Goal: Browse casually

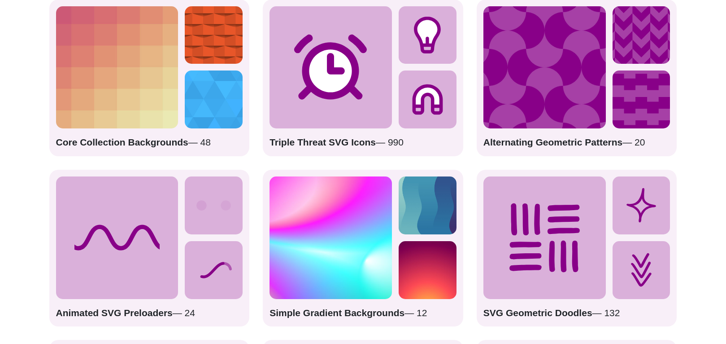
scroll to position [1301, 0]
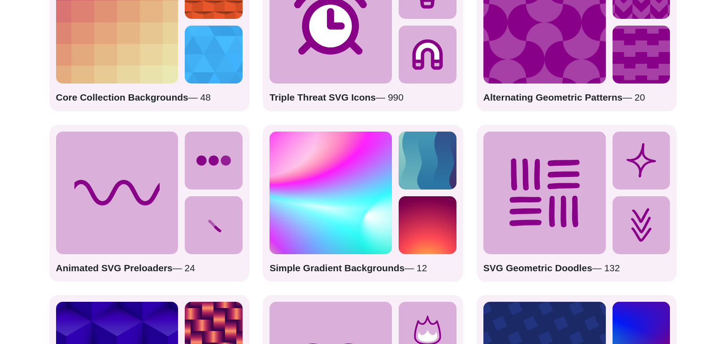
drag, startPoint x: 142, startPoint y: 246, endPoint x: 203, endPoint y: 171, distance: 96.3
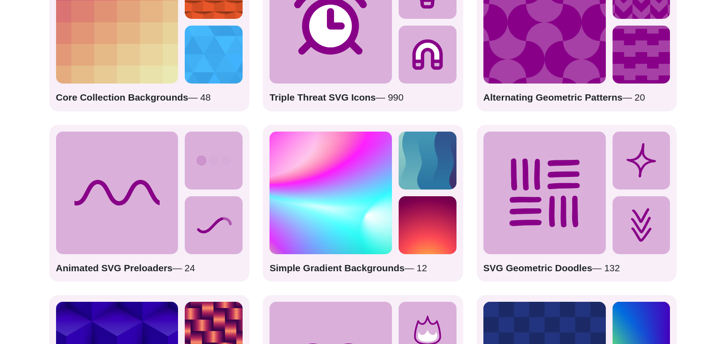
click at [193, 187] on div "Animated SVG Preloaders — 24" at bounding box center [149, 203] width 201 height 157
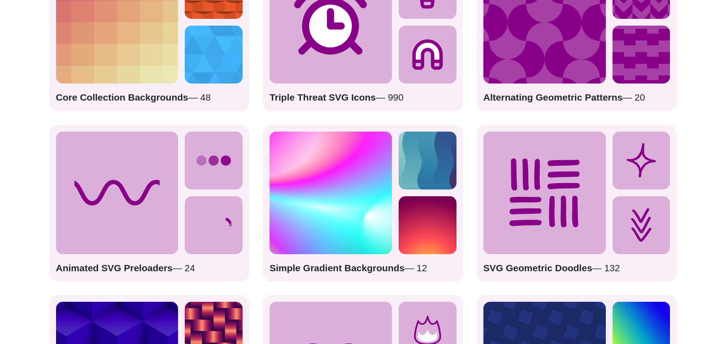
drag, startPoint x: 275, startPoint y: 105, endPoint x: 267, endPoint y: 123, distance: 20.2
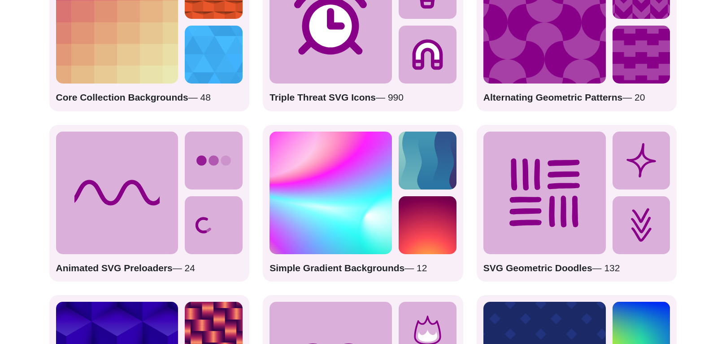
click at [275, 105] on p "Triple Threat SVG Icons — 990" at bounding box center [363, 97] width 187 height 14
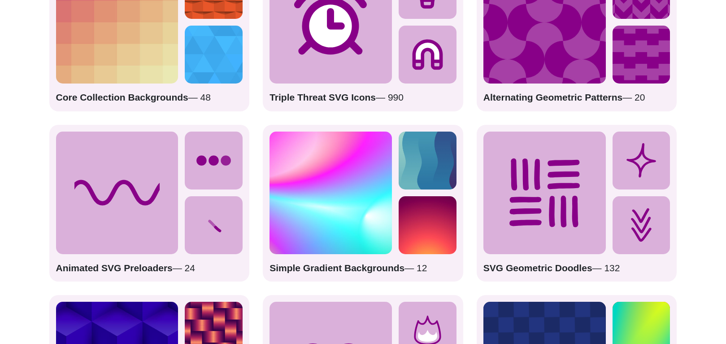
click at [264, 130] on div "Simple Gradient Backgrounds — 12" at bounding box center [363, 203] width 201 height 157
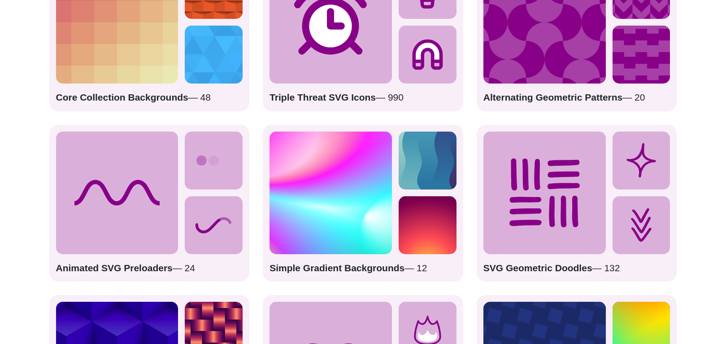
drag, startPoint x: 149, startPoint y: 190, endPoint x: 205, endPoint y: 225, distance: 65.9
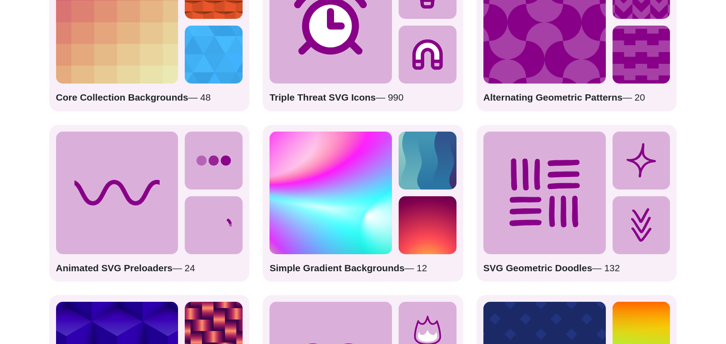
click at [185, 215] on div "Animated SVG Preloaders — 24" at bounding box center [149, 203] width 201 height 157
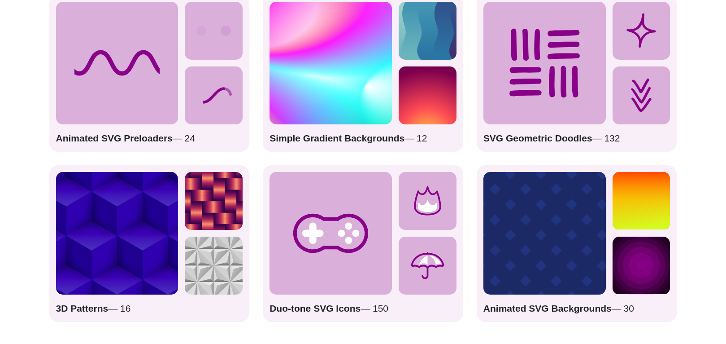
scroll to position [1481, 0]
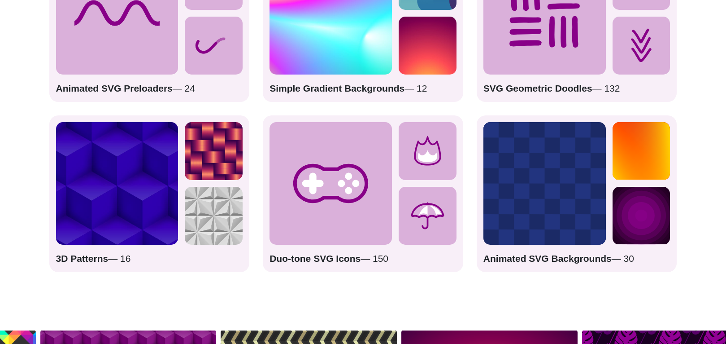
click at [582, 180] on rect at bounding box center [545, 183] width 122 height 122
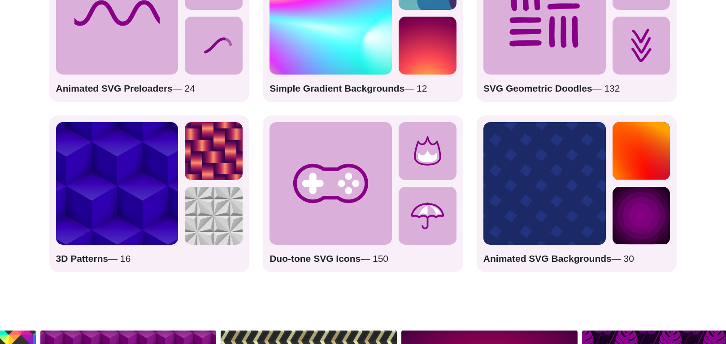
drag, startPoint x: 581, startPoint y: 182, endPoint x: 577, endPoint y: 188, distance: 7.1
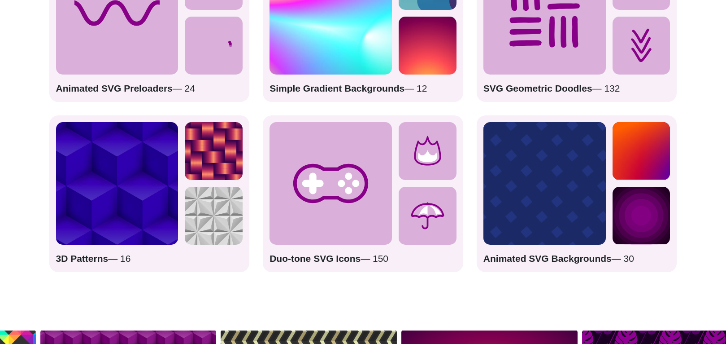
click at [579, 185] on rect at bounding box center [545, 183] width 122 height 122
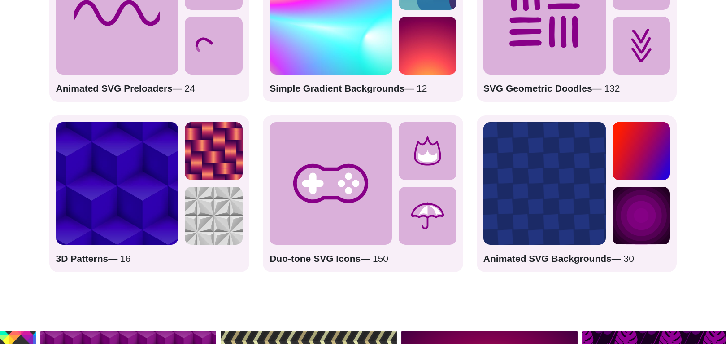
drag, startPoint x: 559, startPoint y: 205, endPoint x: 556, endPoint y: 215, distance: 9.8
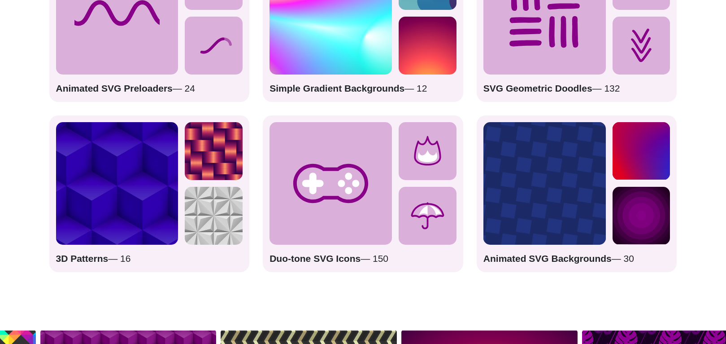
click at [556, 211] on rect at bounding box center [545, 183] width 122 height 122
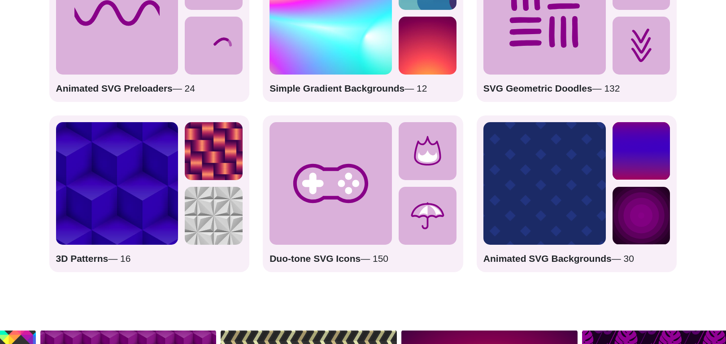
drag, startPoint x: 556, startPoint y: 215, endPoint x: 561, endPoint y: 224, distance: 10.2
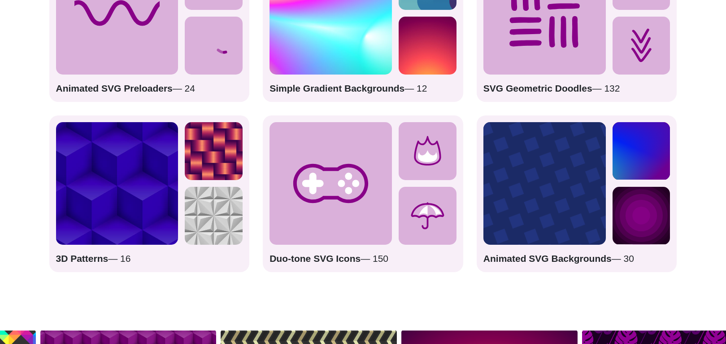
click at [557, 218] on rect at bounding box center [545, 183] width 122 height 122
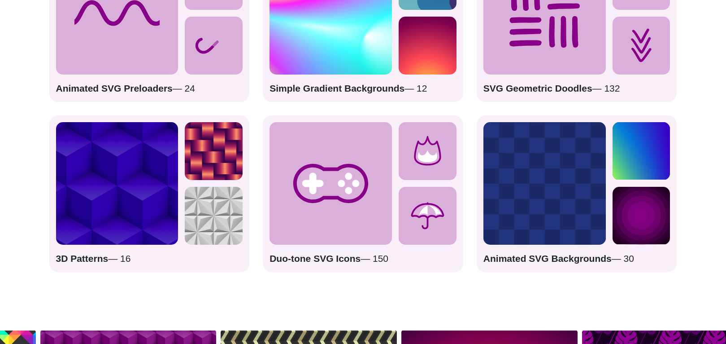
drag, startPoint x: 561, startPoint y: 224, endPoint x: 572, endPoint y: 236, distance: 16.2
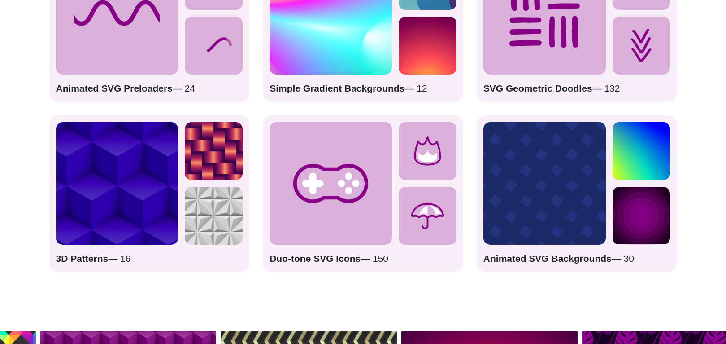
click at [562, 224] on rect at bounding box center [545, 183] width 122 height 122
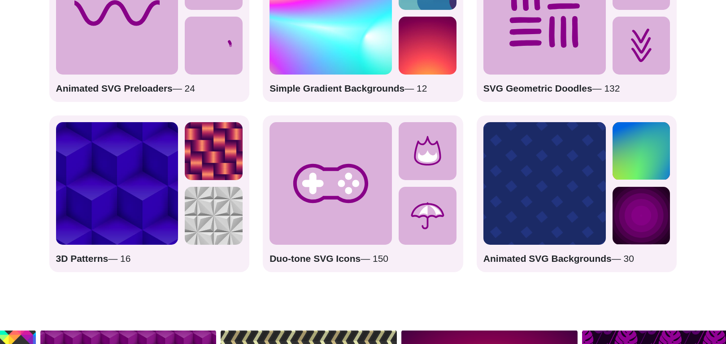
drag, startPoint x: 660, startPoint y: 172, endPoint x: 659, endPoint y: 179, distance: 6.8
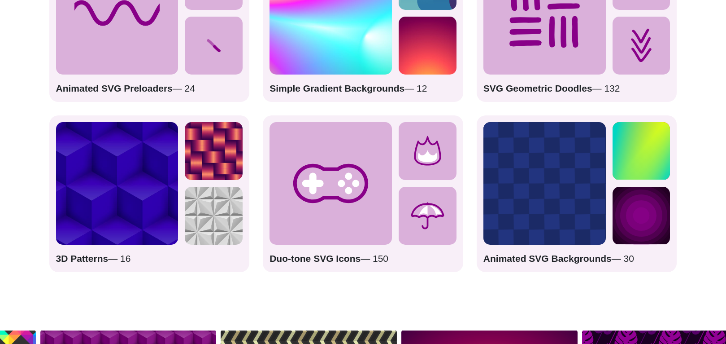
click at [659, 179] on rect at bounding box center [642, 151] width 58 height 58
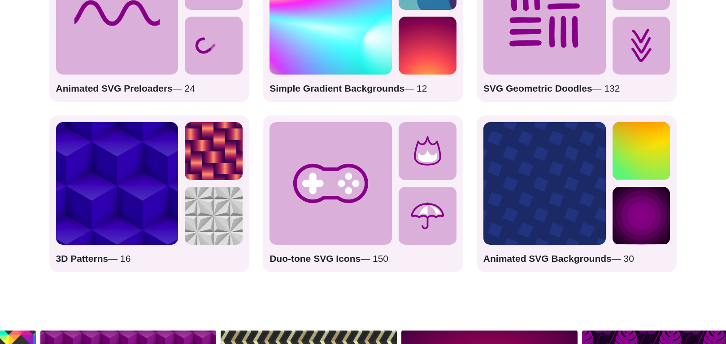
drag, startPoint x: 645, startPoint y: 232, endPoint x: 634, endPoint y: 240, distance: 14.0
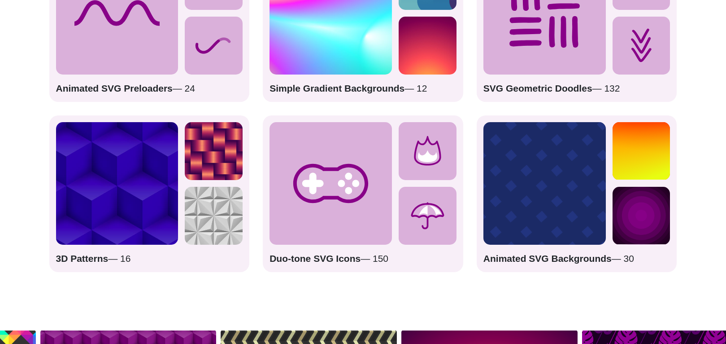
click at [645, 232] on circle at bounding box center [642, 216] width 66 height 66
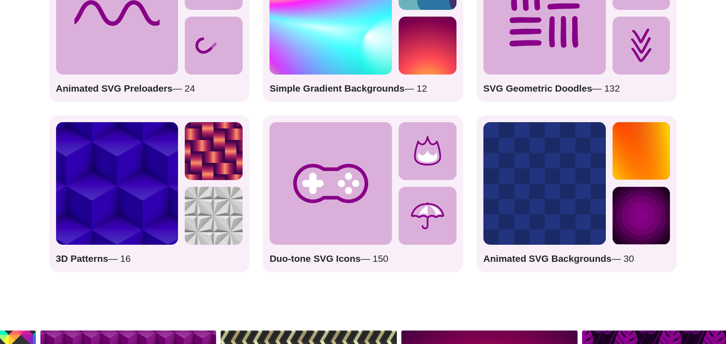
click at [624, 260] on p "Animated SVG Backgrounds — 30" at bounding box center [577, 258] width 187 height 14
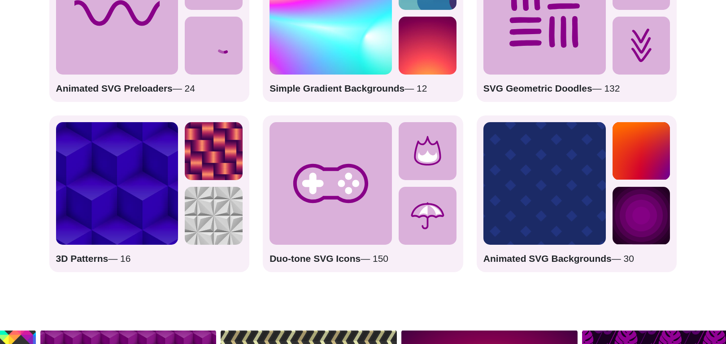
click at [572, 272] on div "Animated SVG Backgrounds — 30" at bounding box center [577, 193] width 201 height 157
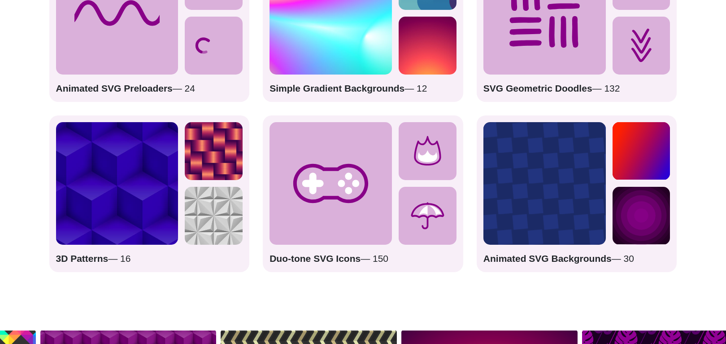
drag, startPoint x: 547, startPoint y: 192, endPoint x: 646, endPoint y: 182, distance: 99.2
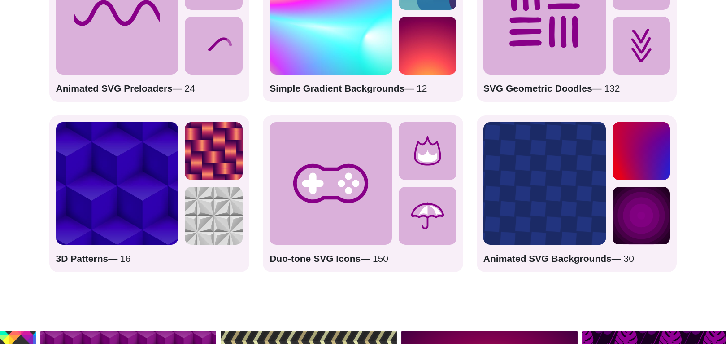
click at [646, 190] on div "Animated SVG Backgrounds — 30" at bounding box center [577, 193] width 201 height 157
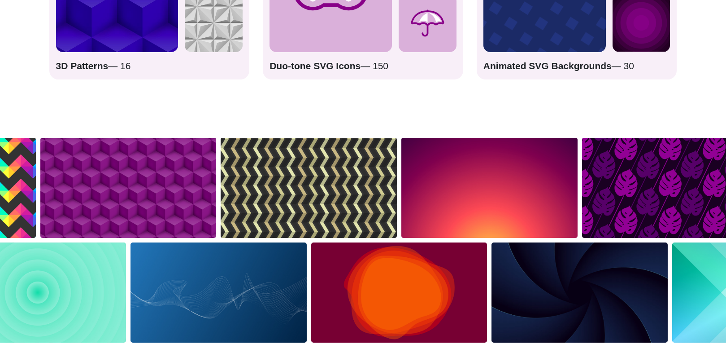
scroll to position [1795, 0]
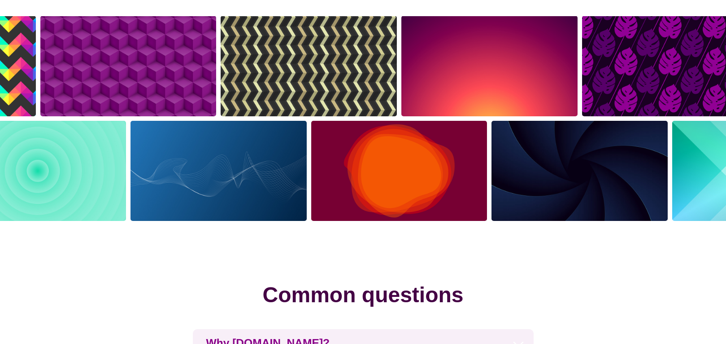
click at [226, 194] on img at bounding box center [218, 170] width 181 height 105
drag, startPoint x: 366, startPoint y: 214, endPoint x: 371, endPoint y: 210, distance: 7.3
click at [367, 214] on img at bounding box center [399, 170] width 181 height 105
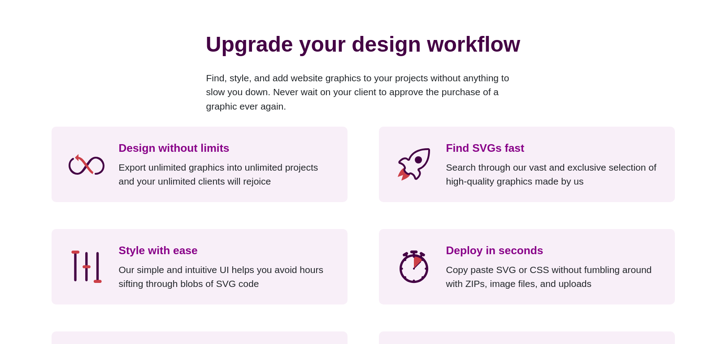
scroll to position [763, 0]
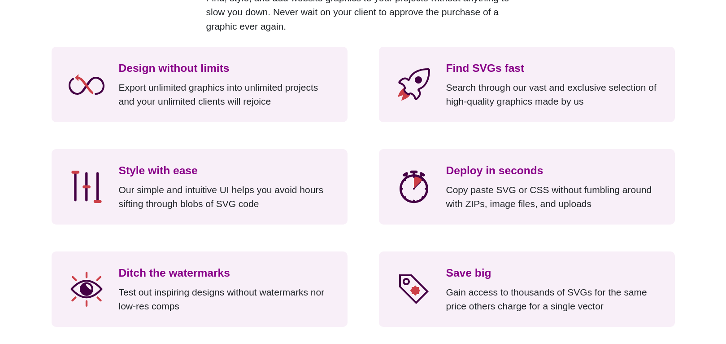
drag, startPoint x: 548, startPoint y: 216, endPoint x: 549, endPoint y: 220, distance: 4.6
click at [548, 216] on div "Deploy in seconds Copy paste SVG or CSS without fumbling around with ZIPs, imag…" at bounding box center [527, 186] width 296 height 75
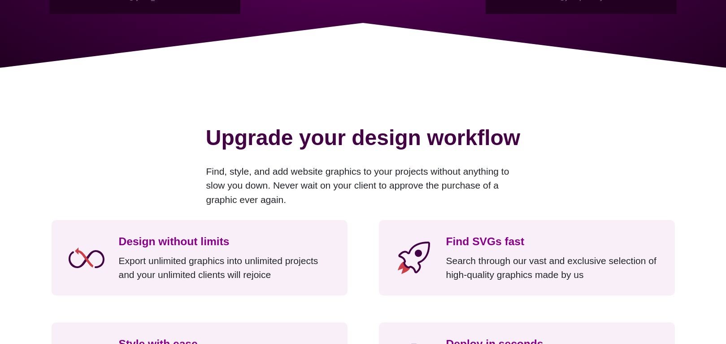
scroll to position [583, 0]
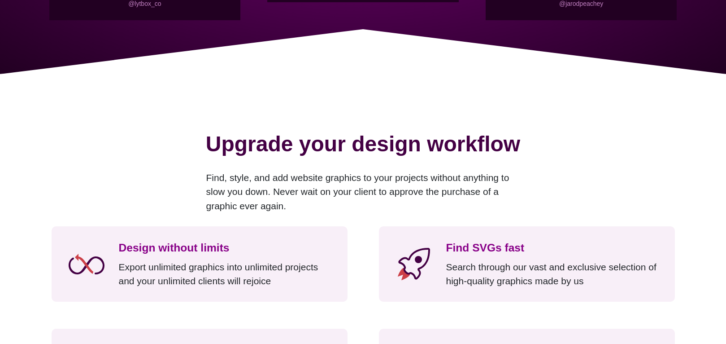
click at [430, 199] on p "Find, style, and add website graphics to your projects without anything to slow…" at bounding box center [363, 191] width 314 height 43
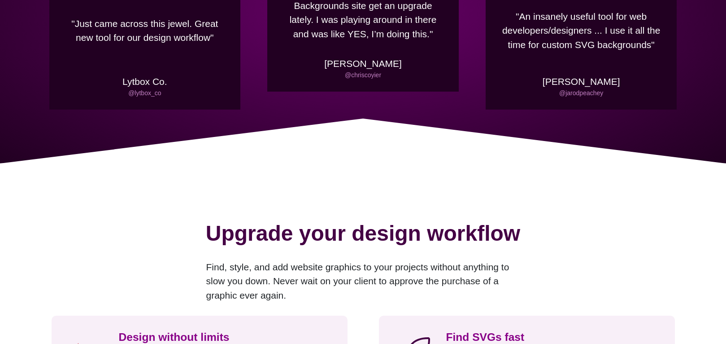
scroll to position [494, 0]
